Goal: Information Seeking & Learning: Compare options

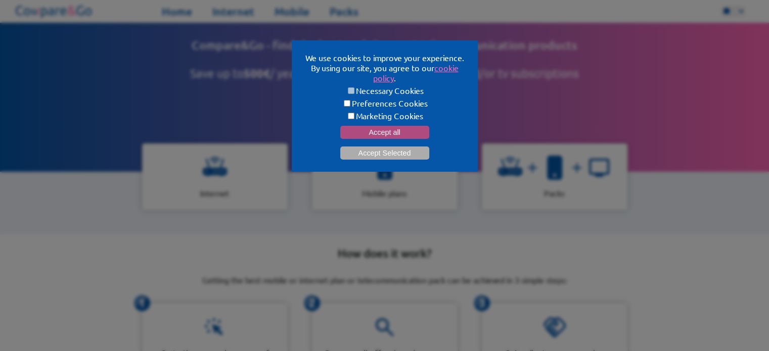
click at [353, 131] on button "Accept all" at bounding box center [384, 132] width 89 height 13
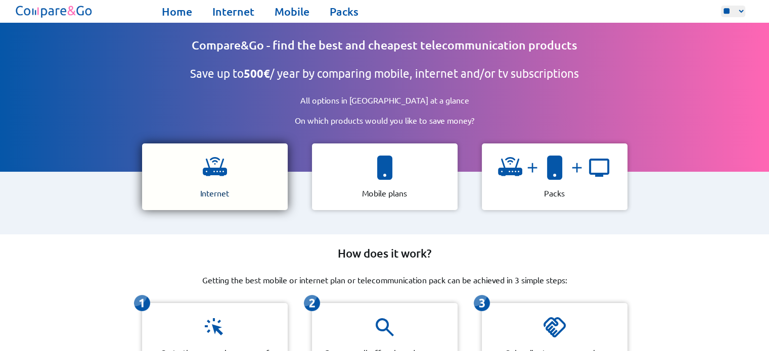
click at [215, 162] on img at bounding box center [215, 168] width 24 height 24
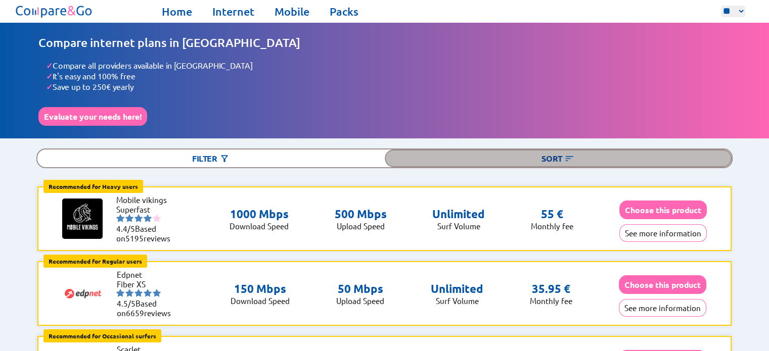
click at [538, 159] on div "Sort" at bounding box center [558, 159] width 347 height 18
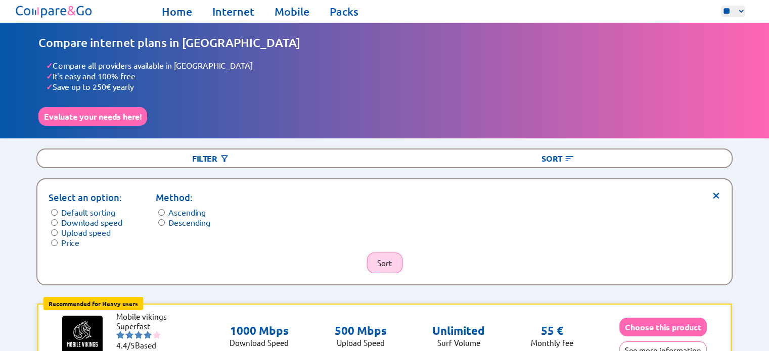
click at [382, 266] on button "Sort" at bounding box center [385, 263] width 36 height 21
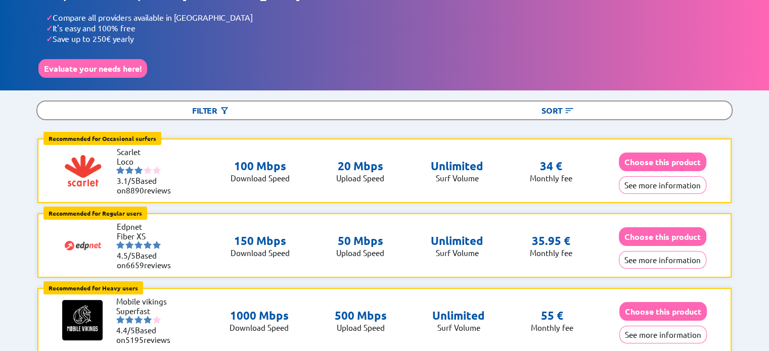
scroll to position [52, 0]
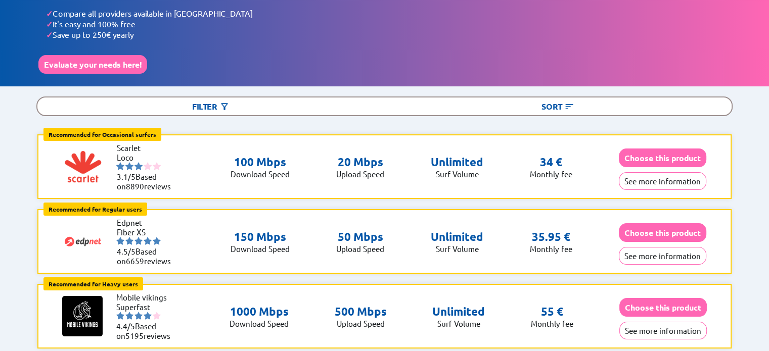
click at [560, 81] on div "Compare internet plans in Belgium ✓ Compare all providers available in Belgium …" at bounding box center [384, 29] width 769 height 116
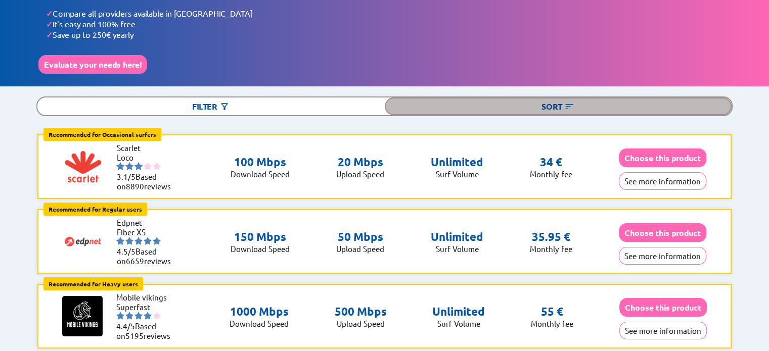
click at [552, 98] on div "Sort" at bounding box center [558, 107] width 347 height 18
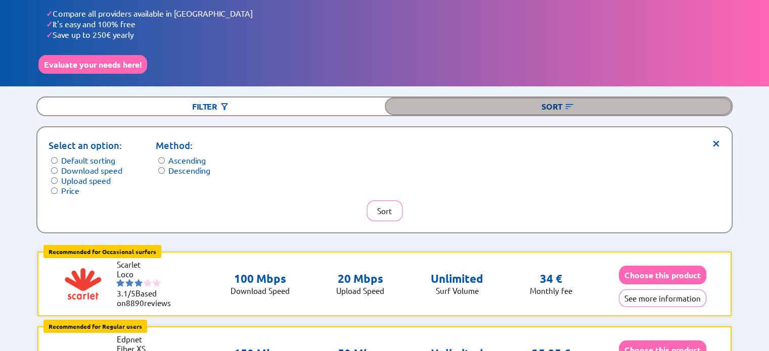
click at [551, 98] on div "Sort" at bounding box center [558, 107] width 347 height 18
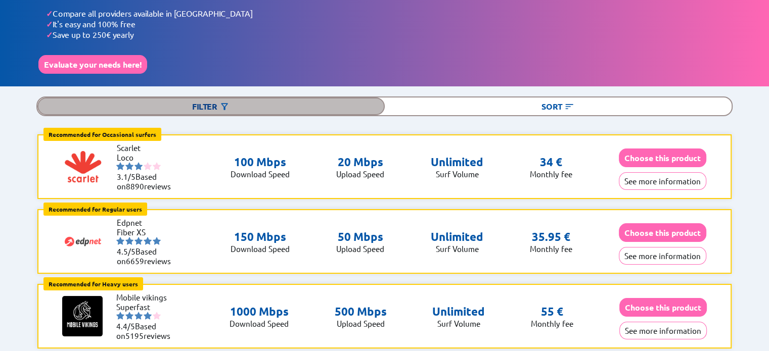
click at [336, 107] on div "Filter" at bounding box center [210, 107] width 347 height 18
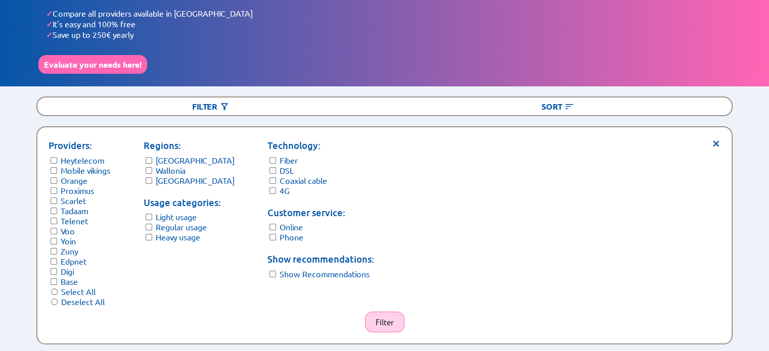
click at [376, 318] on button "Filter" at bounding box center [384, 322] width 39 height 21
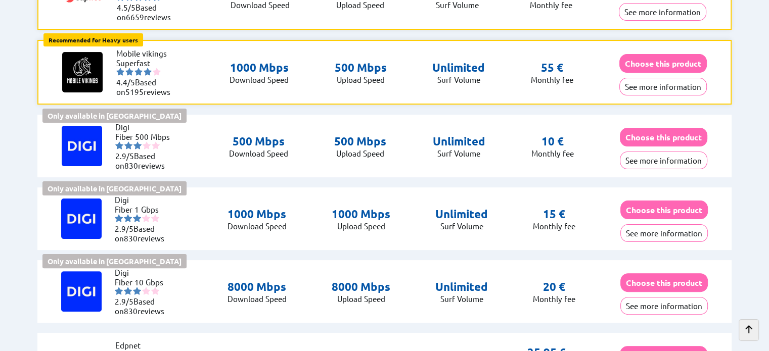
scroll to position [0, 0]
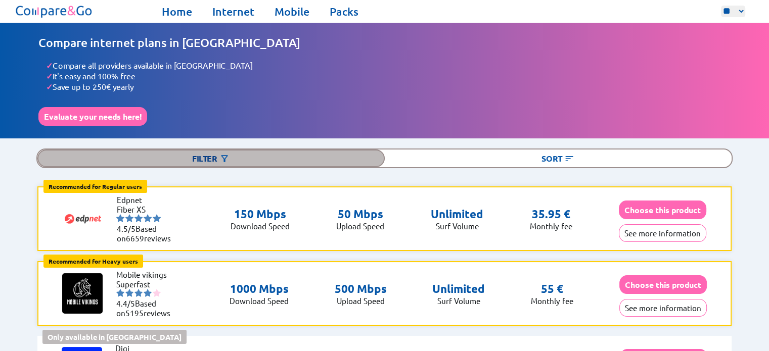
click at [210, 152] on div "Filter" at bounding box center [210, 159] width 347 height 18
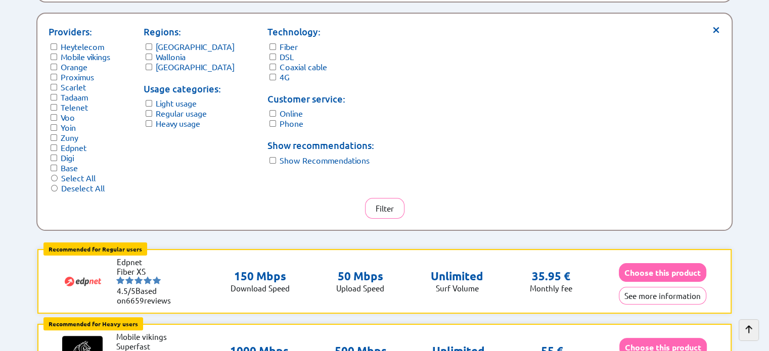
scroll to position [167, 0]
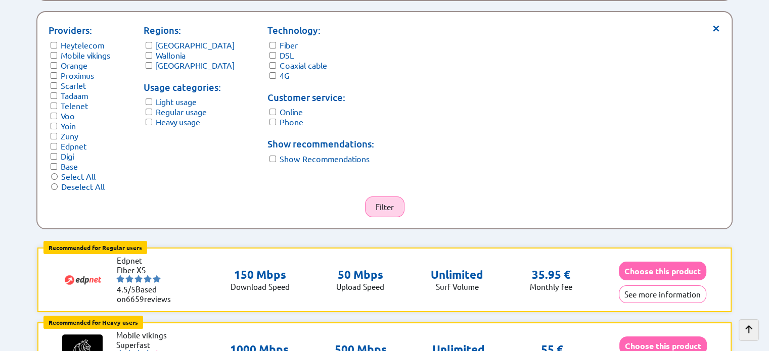
click at [402, 207] on button "Filter" at bounding box center [384, 207] width 39 height 21
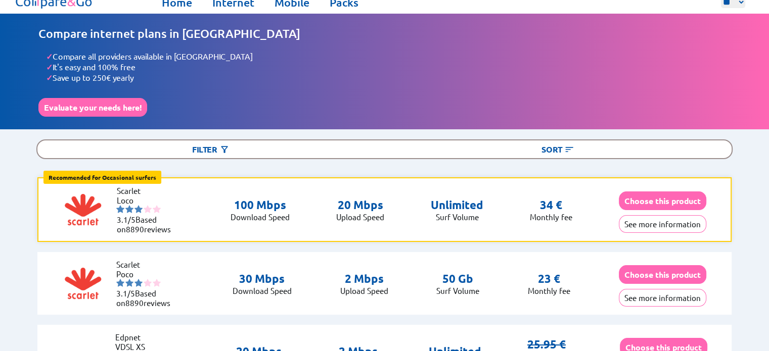
scroll to position [8, 0]
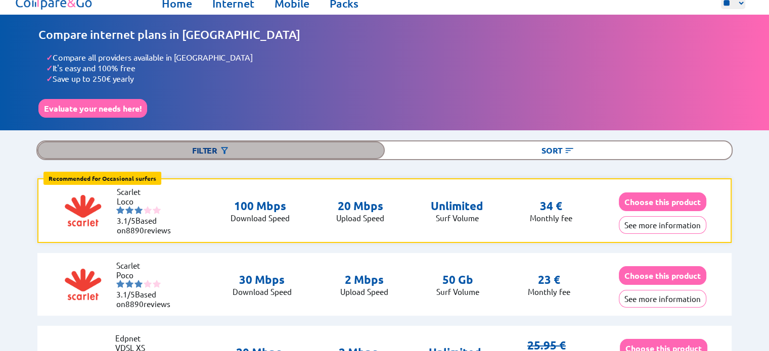
click at [233, 147] on div "Filter" at bounding box center [210, 151] width 347 height 18
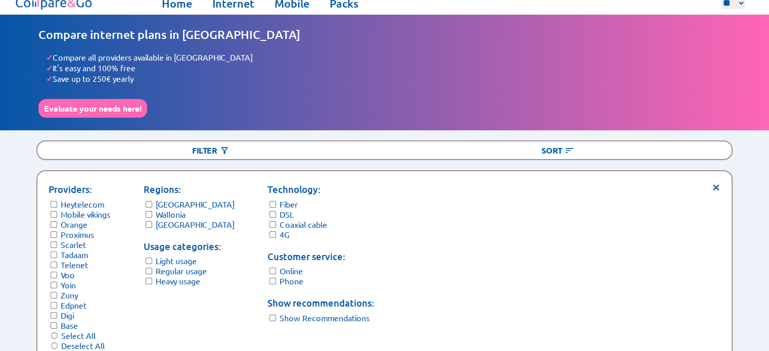
click at [151, 281] on form "Usage categories: Light usage Regular usage Heavy usage" at bounding box center [189, 263] width 91 height 47
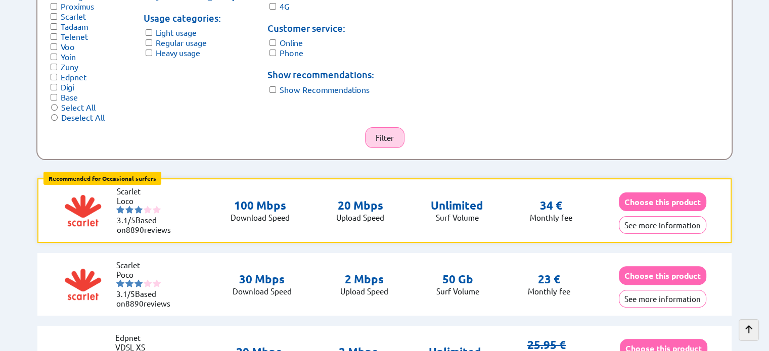
click at [385, 138] on button "Filter" at bounding box center [384, 137] width 39 height 21
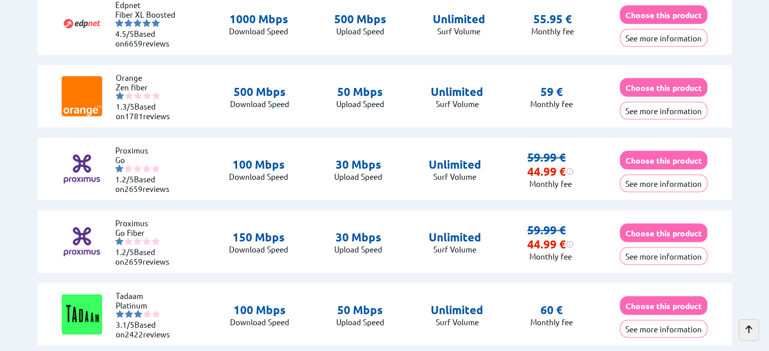
scroll to position [1922, 0]
